Goal: Book appointment/travel/reservation

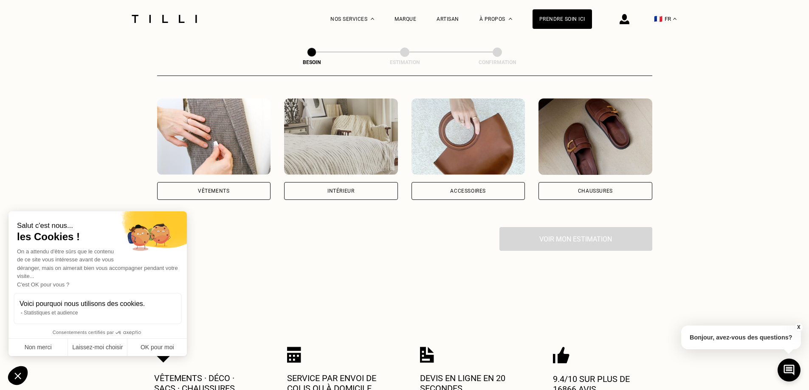
scroll to position [170, 0]
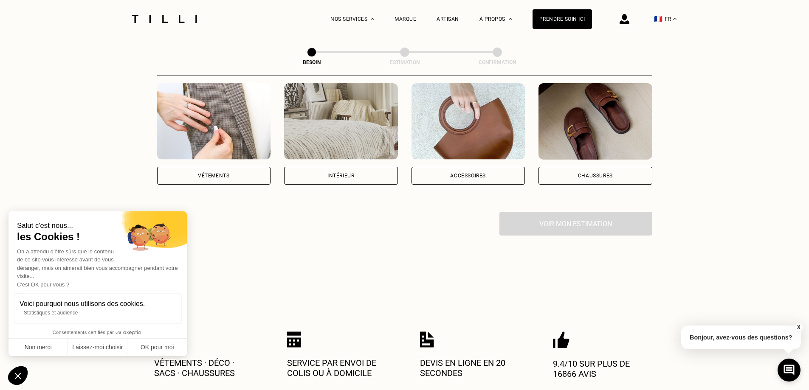
click at [474, 173] on div "Accessoires" at bounding box center [468, 175] width 36 height 5
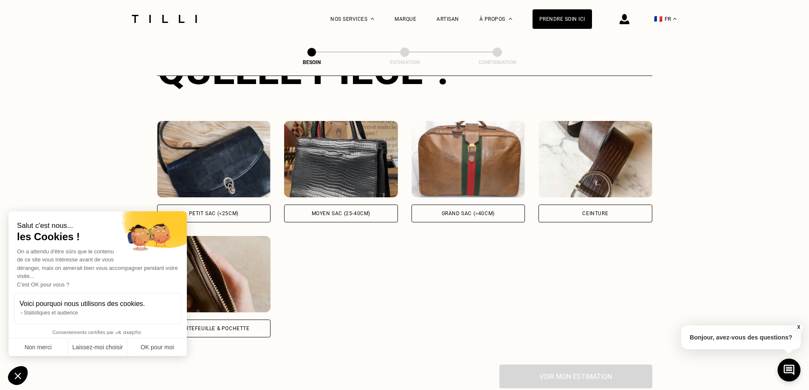
scroll to position [447, 0]
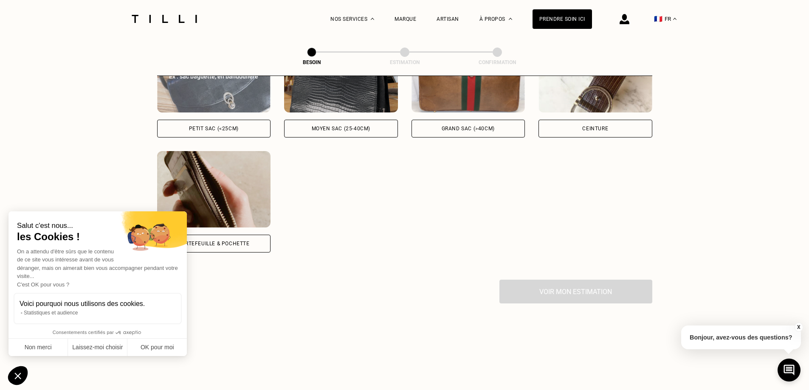
click at [230, 126] on div "Petit sac (<25cm)" at bounding box center [214, 128] width 50 height 5
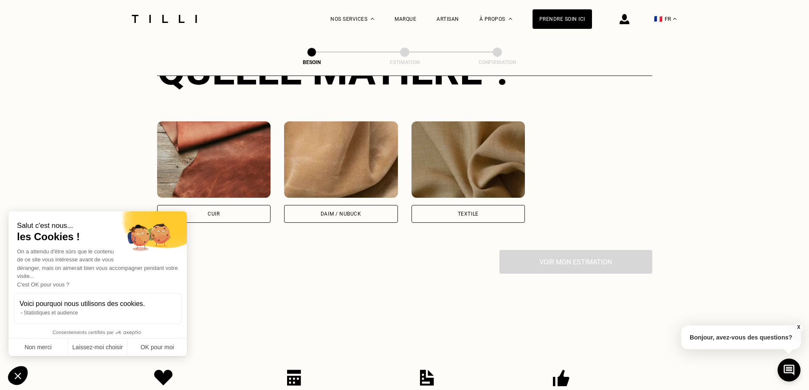
scroll to position [709, 0]
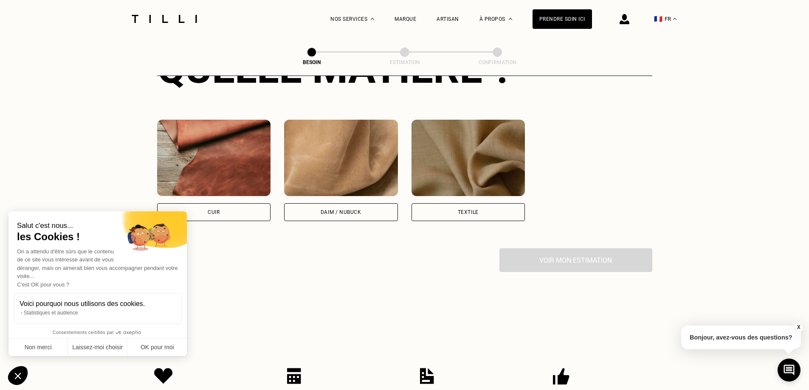
click at [228, 211] on div "Cuir" at bounding box center [214, 212] width 114 height 18
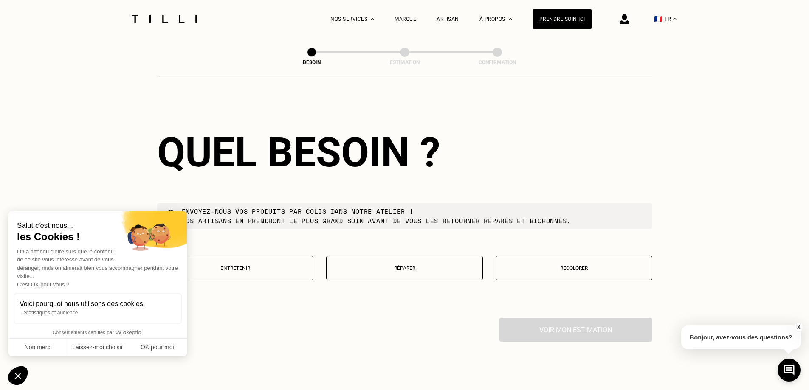
scroll to position [941, 0]
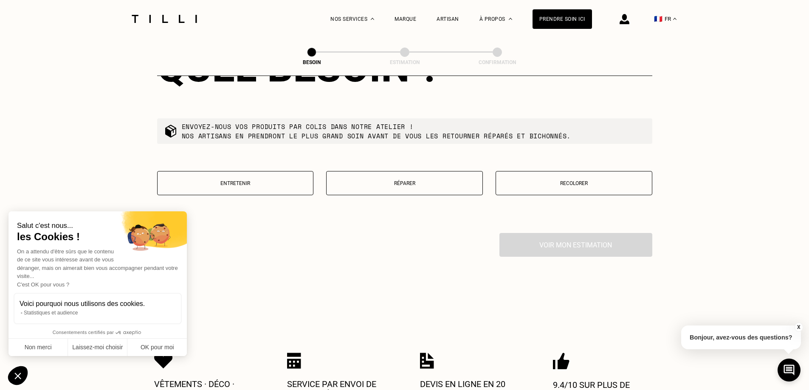
click at [412, 180] on p "Réparer" at bounding box center [404, 183] width 147 height 6
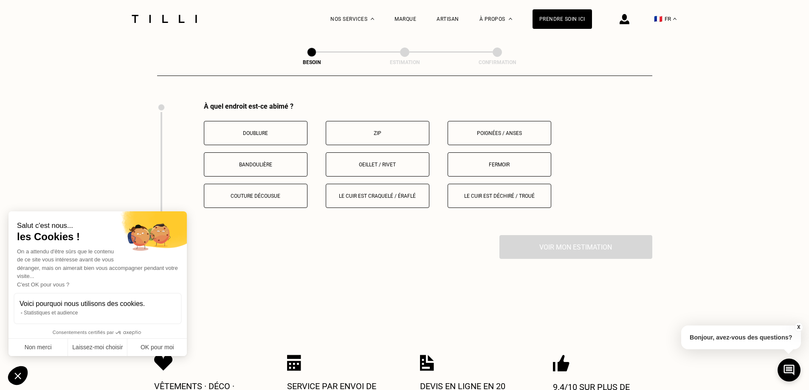
scroll to position [1074, 0]
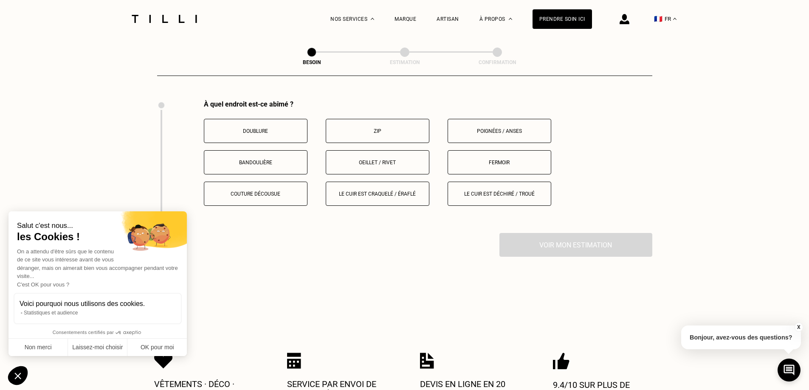
click at [480, 128] on p "Poignées / anses" at bounding box center [499, 131] width 94 height 6
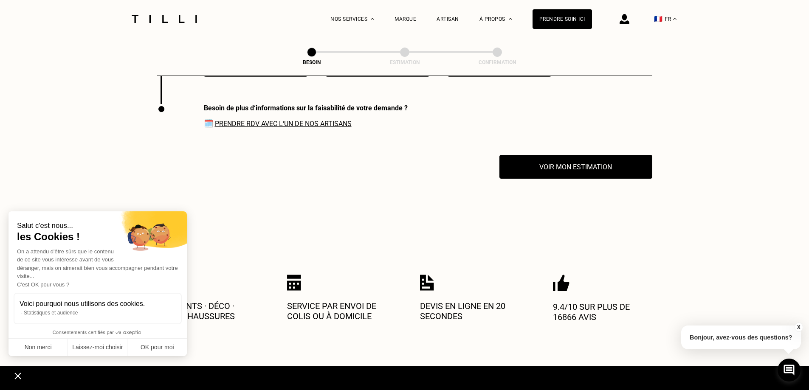
scroll to position [1207, 0]
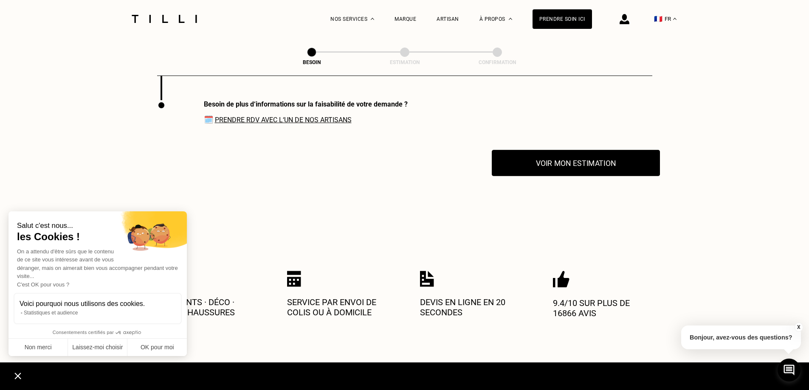
click at [534, 160] on button "Voir mon estimation" at bounding box center [576, 163] width 168 height 26
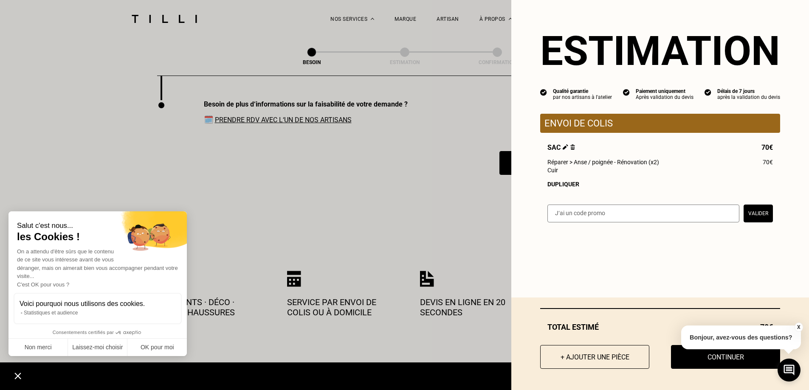
click at [750, 215] on button "Valider" at bounding box center [757, 214] width 29 height 18
click at [614, 215] on input "text" at bounding box center [643, 214] width 192 height 18
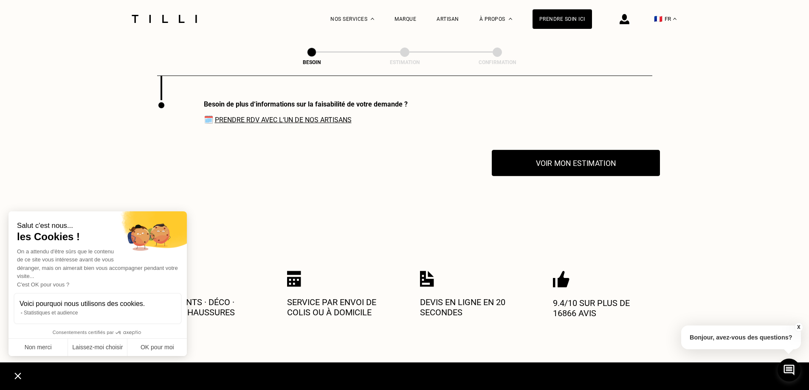
click at [595, 160] on button "Voir mon estimation" at bounding box center [576, 163] width 168 height 26
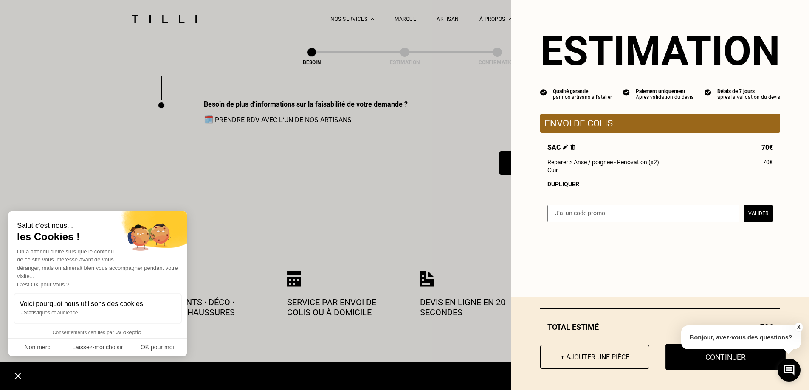
click at [736, 358] on button "Continuer" at bounding box center [725, 357] width 120 height 26
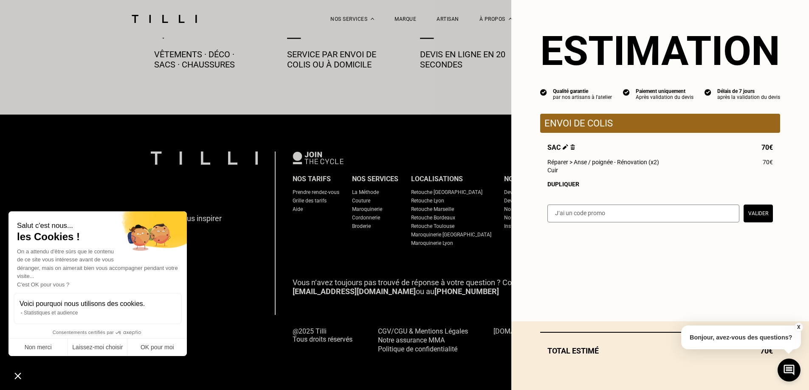
scroll to position [470, 0]
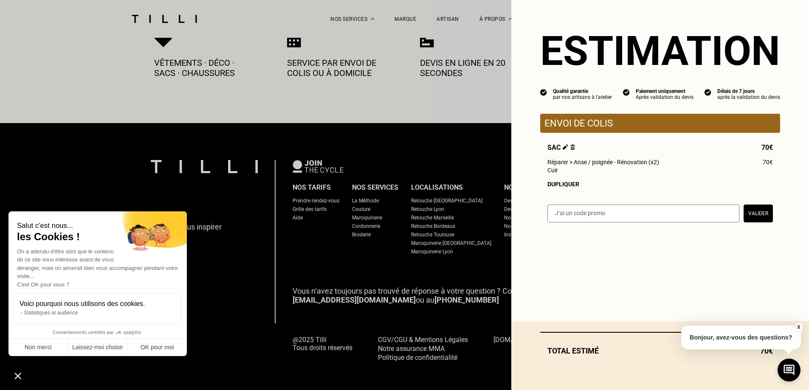
select select "FR"
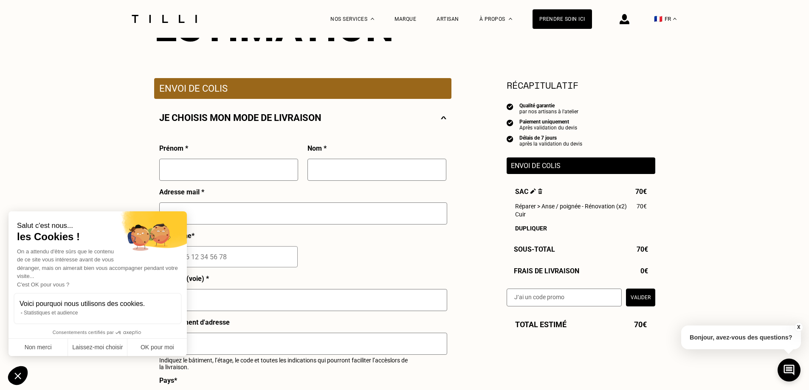
scroll to position [85, 0]
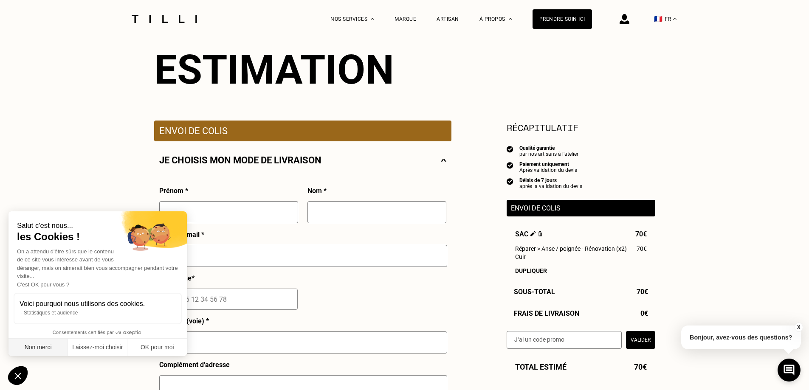
click at [52, 340] on button "Non merci" at bounding box center [37, 348] width 59 height 18
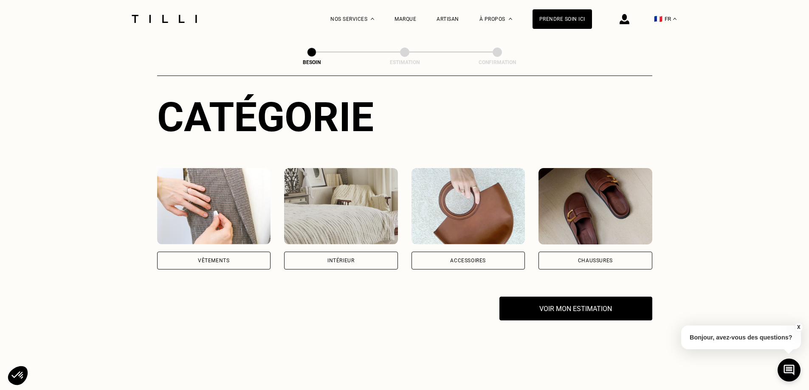
scroll to position [460, 0]
